Goal: Task Accomplishment & Management: Manage account settings

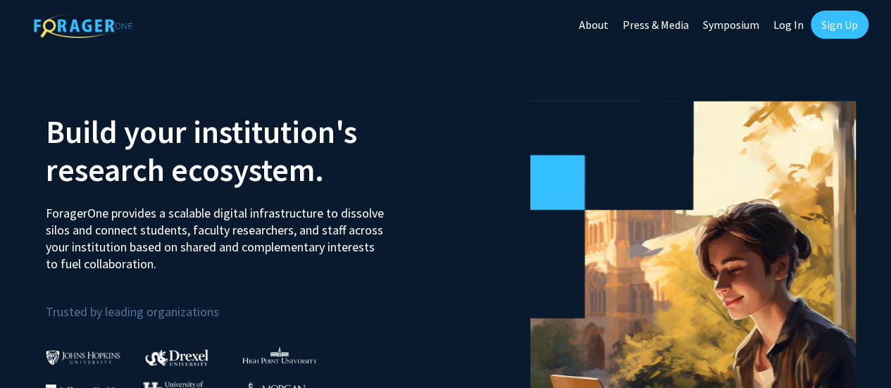
click at [838, 21] on link "Sign Up" at bounding box center [840, 25] width 58 height 28
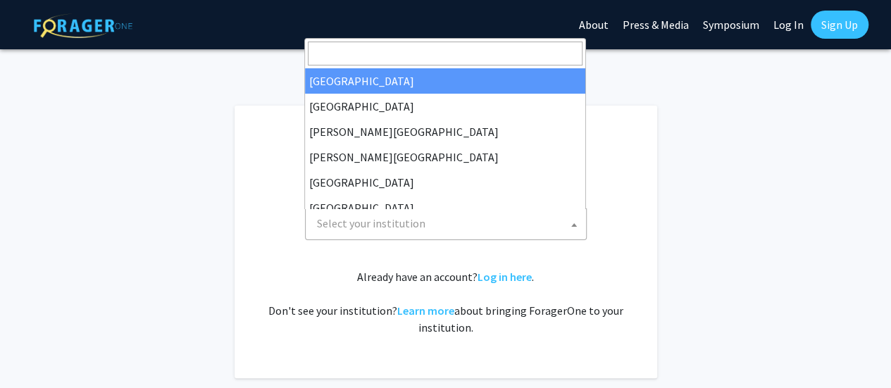
click at [577, 222] on span at bounding box center [574, 224] width 14 height 31
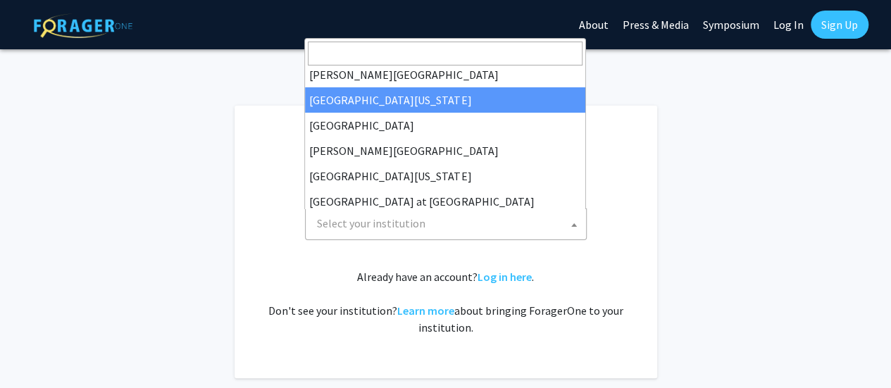
scroll to position [493, 0]
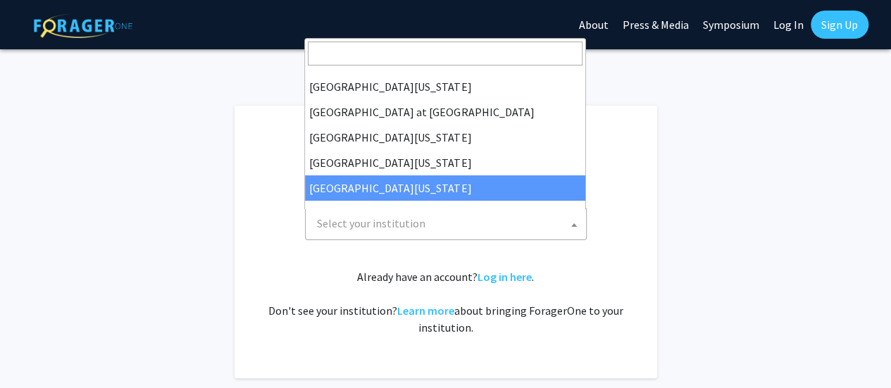
select select "33"
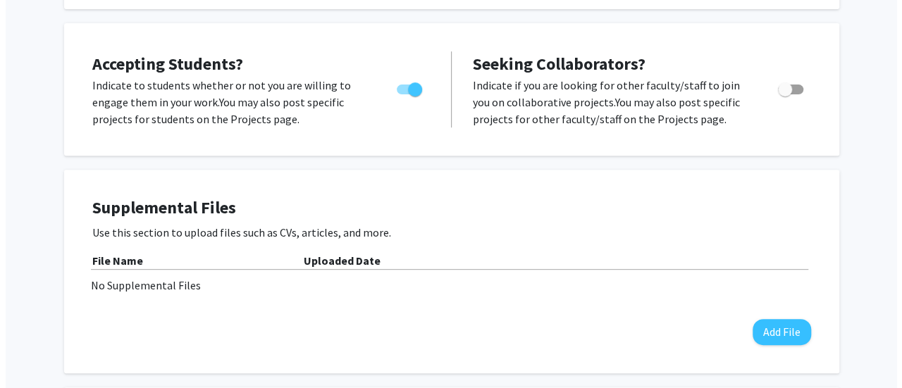
scroll to position [211, 0]
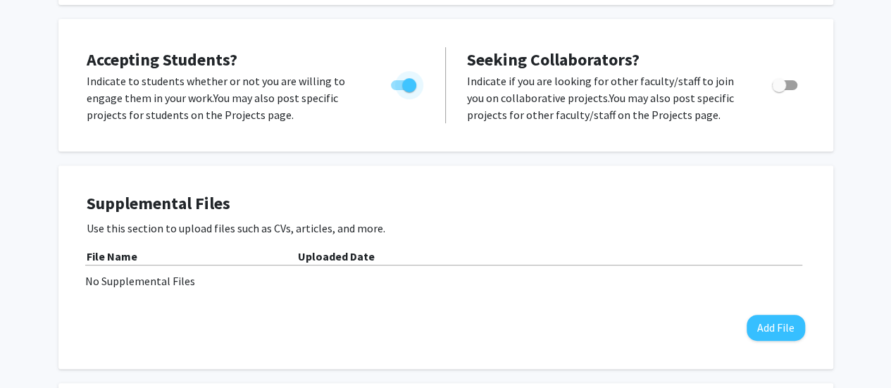
click at [409, 88] on span "Toggle" at bounding box center [409, 85] width 14 height 14
click at [398, 90] on input "Would you like to permit student requests?" at bounding box center [397, 90] width 1 height 1
checkbox input "false"
click at [772, 327] on button "Add File" at bounding box center [776, 328] width 58 height 26
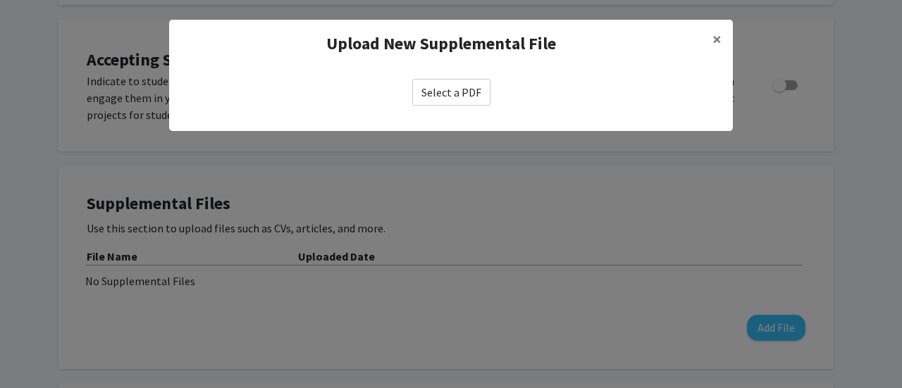
click at [459, 89] on label "Select a PDF" at bounding box center [451, 92] width 78 height 27
click at [0, 0] on input "Select a PDF" at bounding box center [0, 0] width 0 height 0
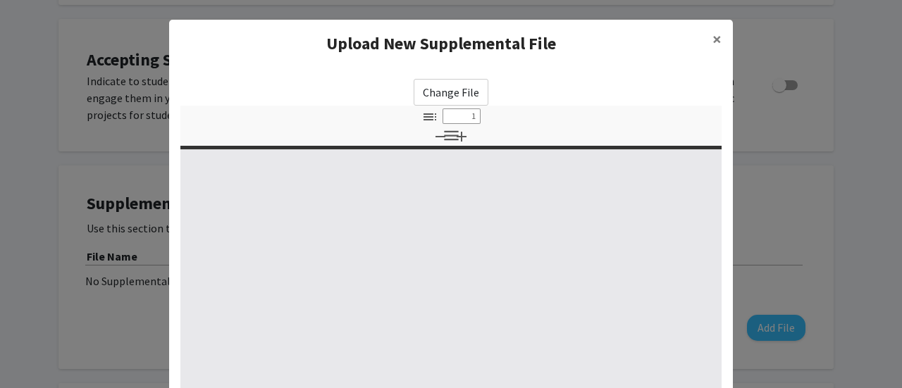
select select "custom"
type input "0"
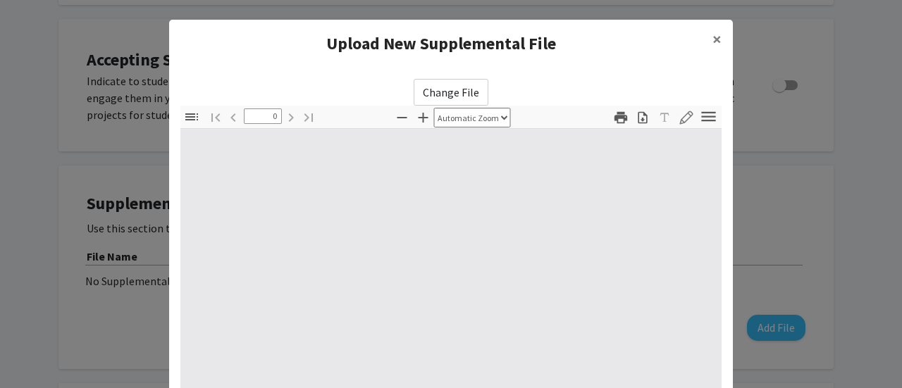
select select "custom"
type input "1"
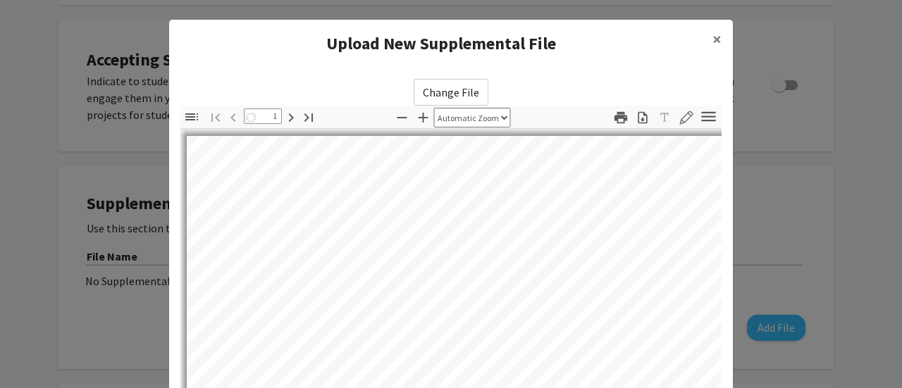
select select "auto"
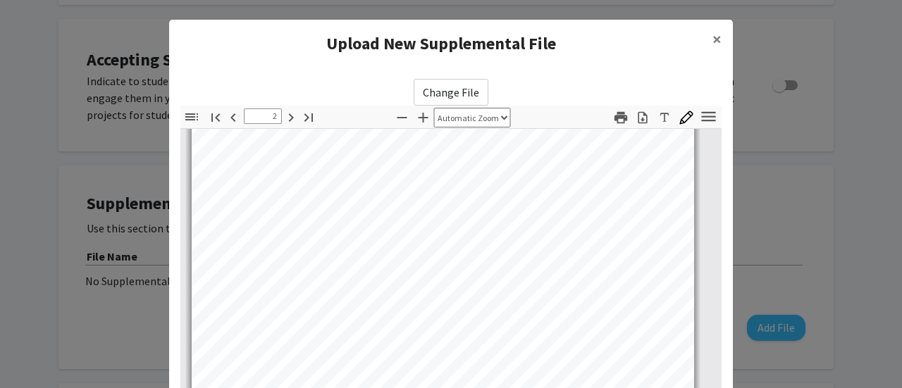
scroll to position [986, 8]
type input "23"
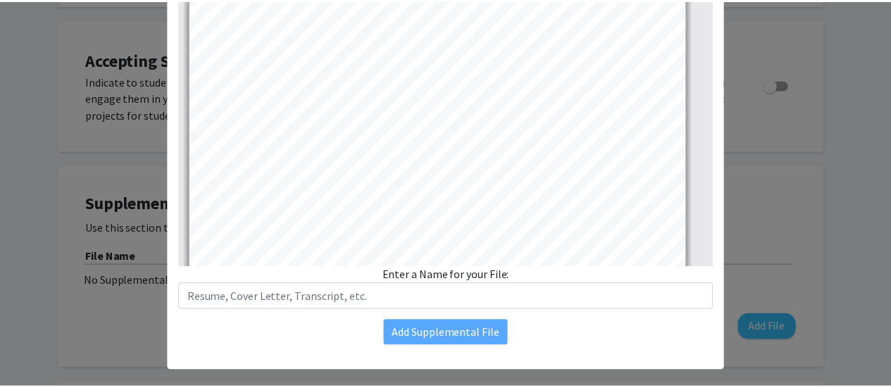
scroll to position [278, 0]
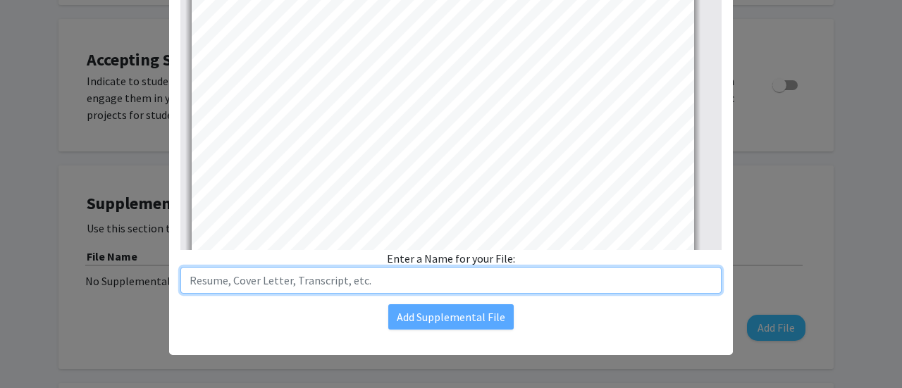
click at [218, 277] on input "text" at bounding box center [450, 280] width 541 height 27
click at [182, 276] on input "Jan Sherman RN, NNP-BC, PhD" at bounding box center [450, 280] width 541 height 27
type input "CV - Jan Sherman RN, NNP-BC, PhD"
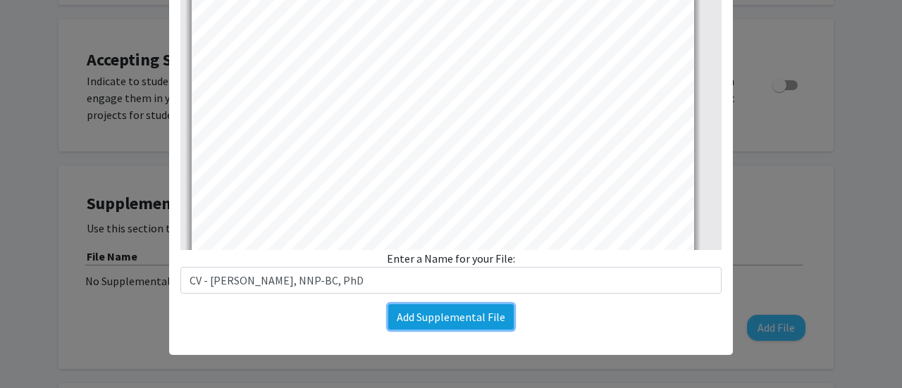
click at [453, 315] on button "Add Supplemental File" at bounding box center [450, 316] width 125 height 25
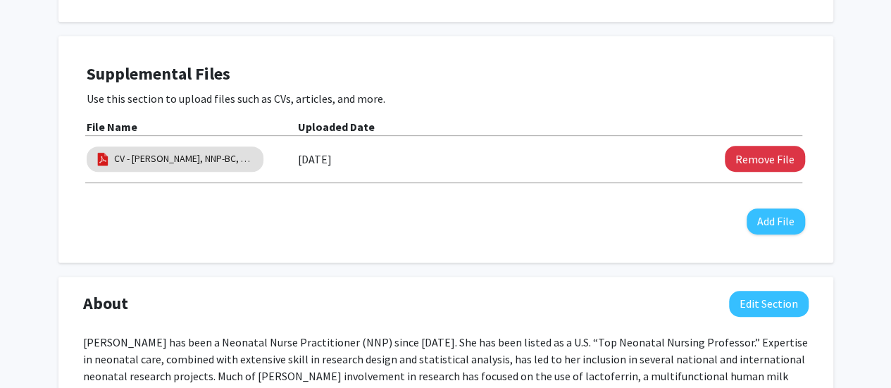
scroll to position [0, 0]
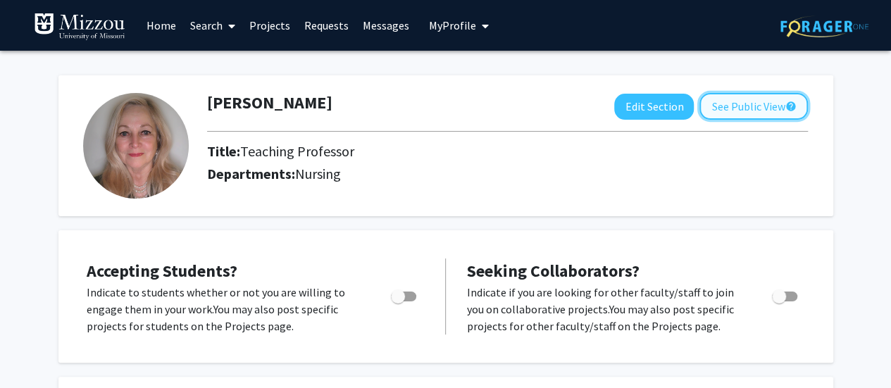
click at [755, 101] on button "See Public View help" at bounding box center [754, 106] width 109 height 27
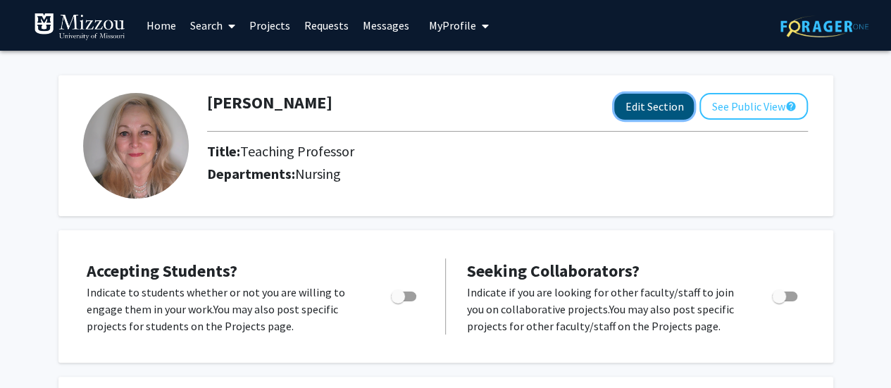
click at [653, 102] on button "Edit Section" at bounding box center [654, 107] width 80 height 26
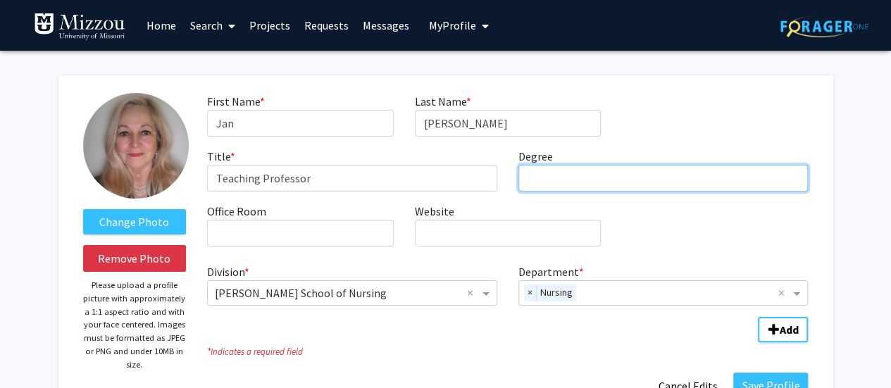
click at [559, 175] on input "Degree required" at bounding box center [664, 178] width 290 height 27
type input "RN, NNP-BC, PhD"
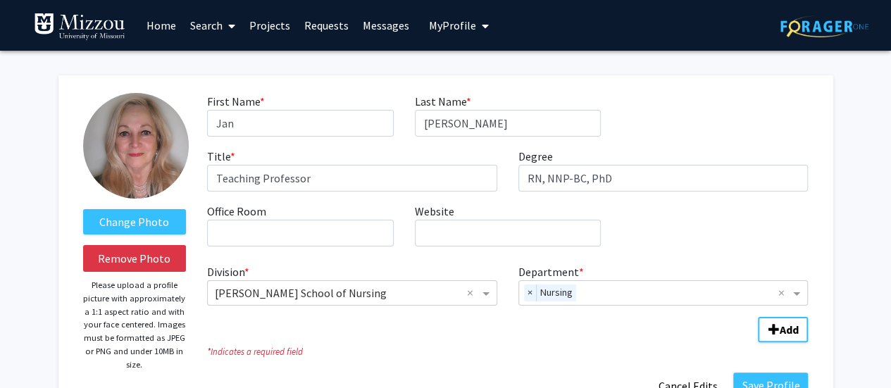
click at [702, 240] on div "First Name * required Jan Last Name * required Sherman Title * required Teachin…" at bounding box center [508, 175] width 622 height 165
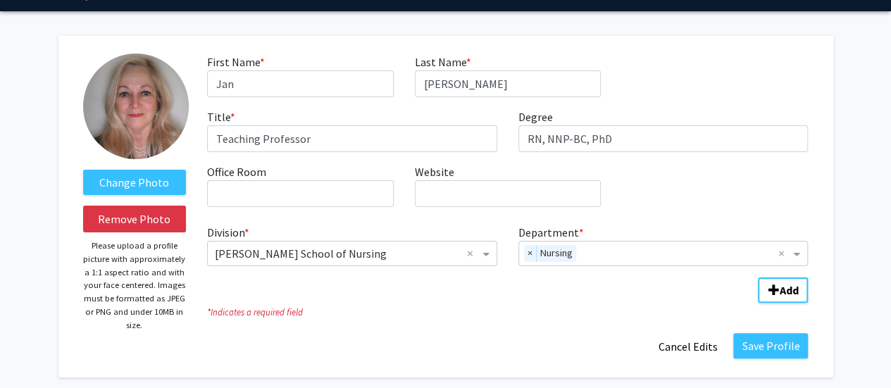
scroll to position [70, 0]
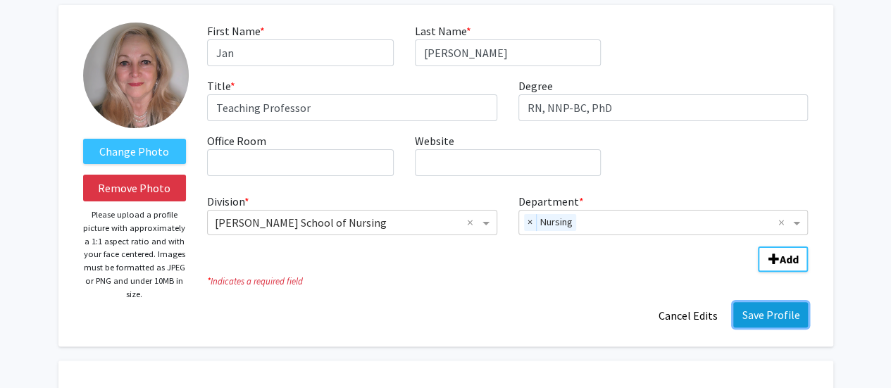
click at [771, 312] on button "Save Profile" at bounding box center [770, 314] width 75 height 25
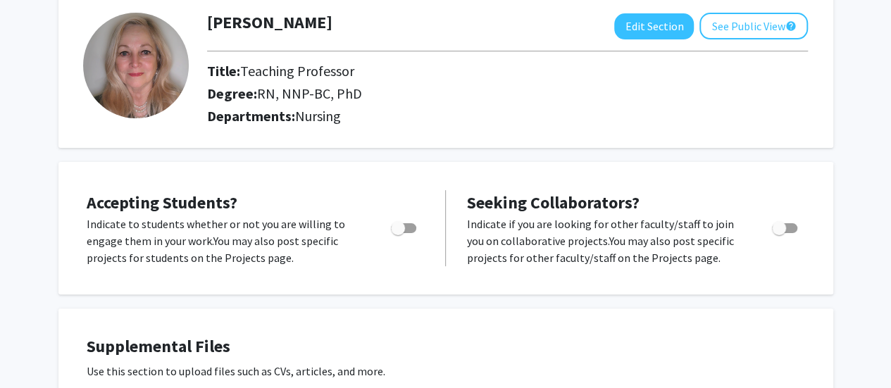
scroll to position [0, 0]
